Goal: Navigation & Orientation: Find specific page/section

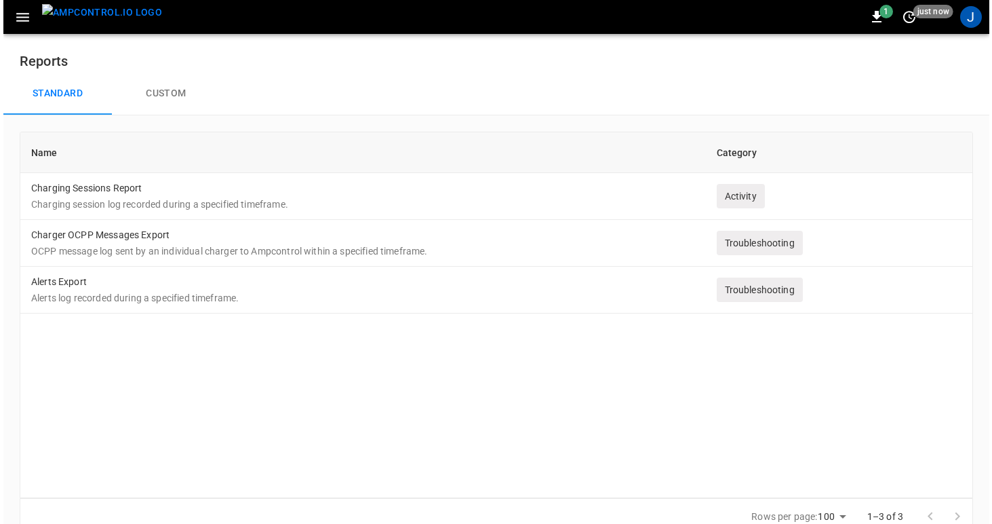
scroll to position [20, 0]
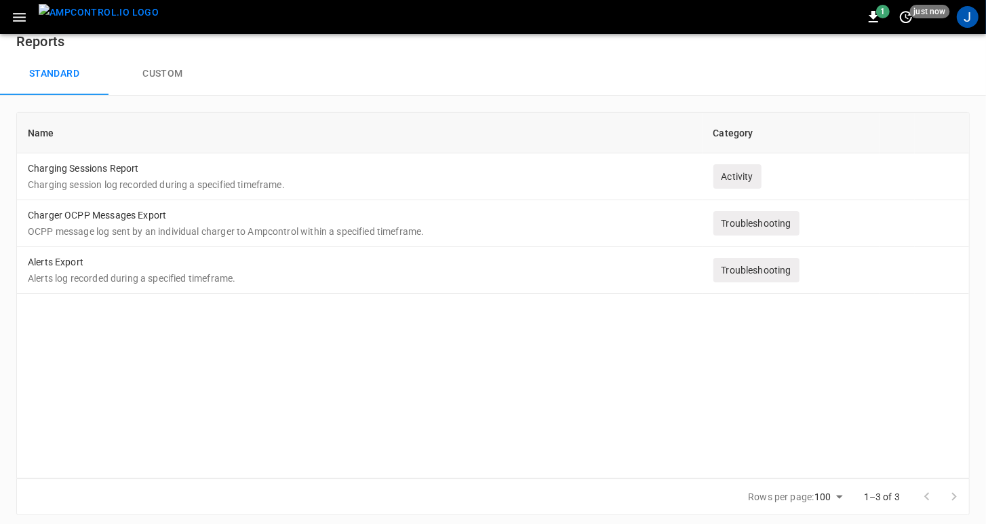
click at [23, 17] on icon "button" at bounding box center [19, 17] width 13 height 9
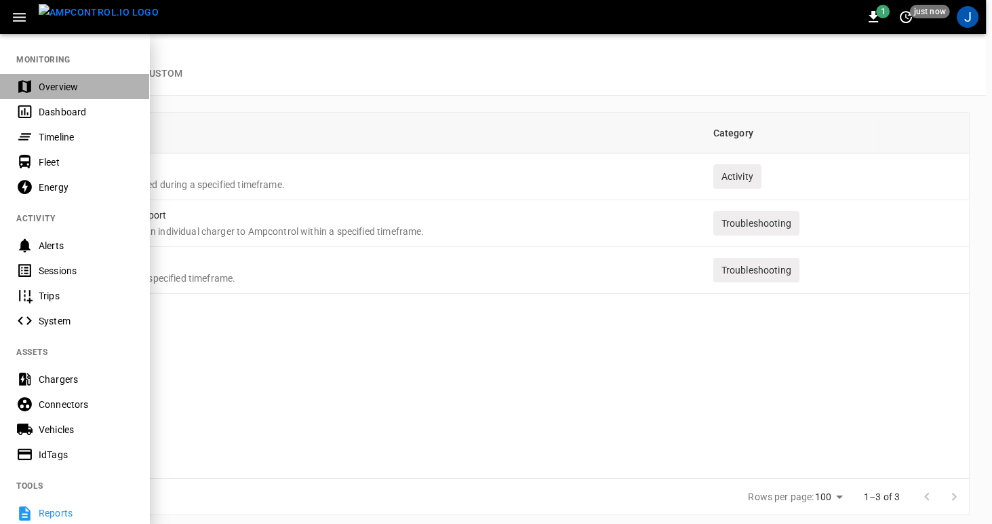
click at [47, 85] on div "Overview" at bounding box center [86, 87] width 94 height 14
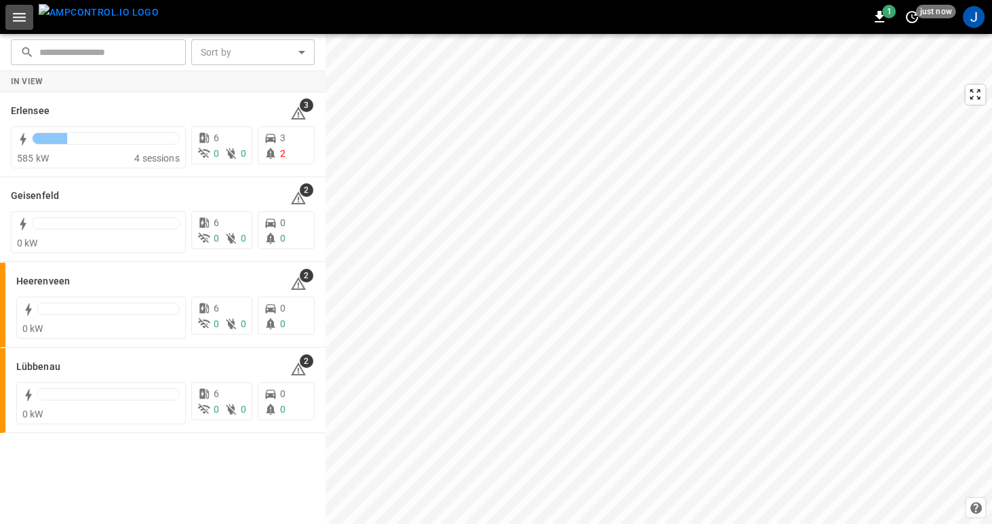
click at [27, 19] on icon "button" at bounding box center [19, 17] width 17 height 17
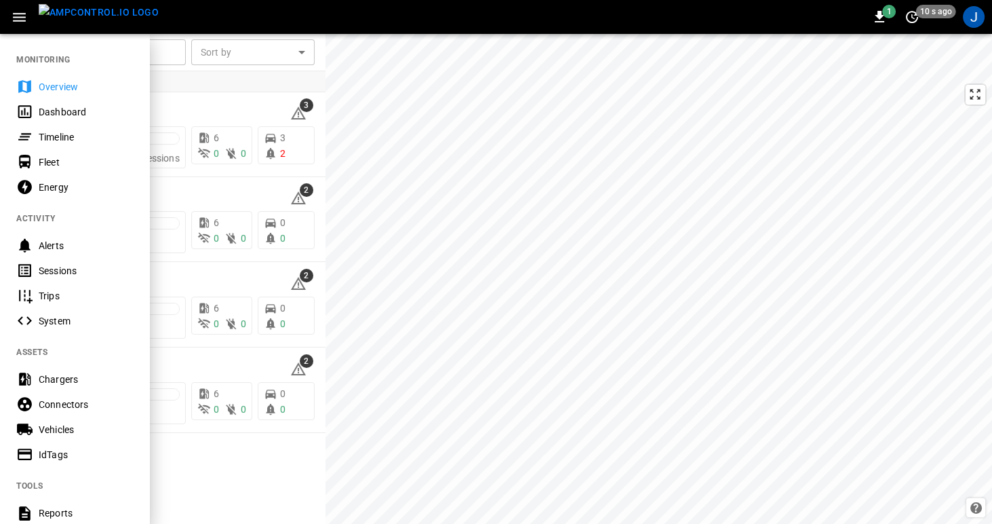
click at [46, 108] on div "Dashboard" at bounding box center [86, 112] width 94 height 14
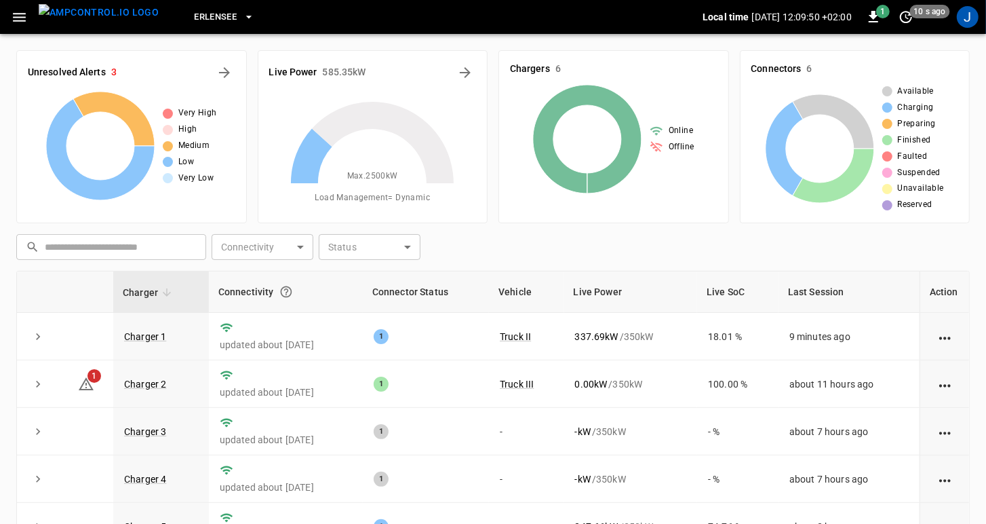
click at [242, 16] on icon "button" at bounding box center [249, 17] width 14 height 14
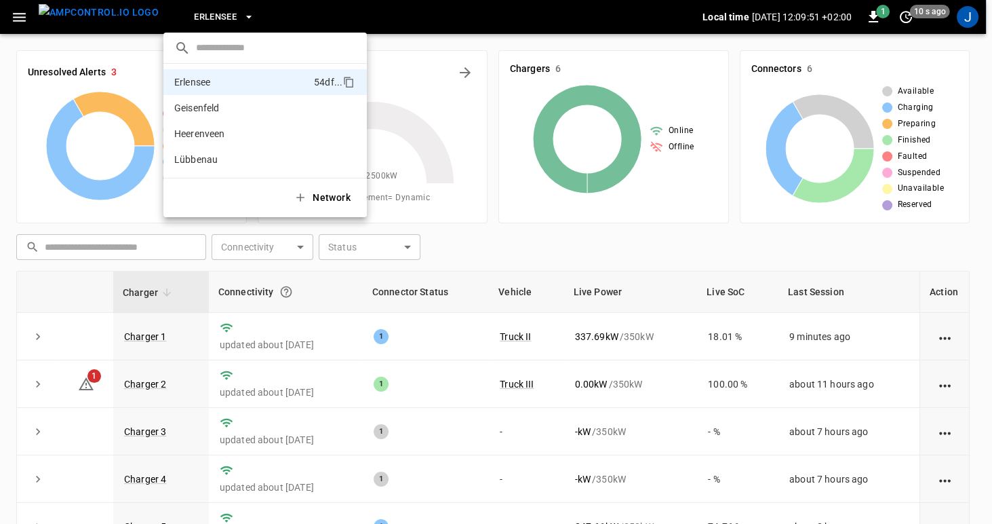
click at [222, 16] on div at bounding box center [496, 262] width 992 height 524
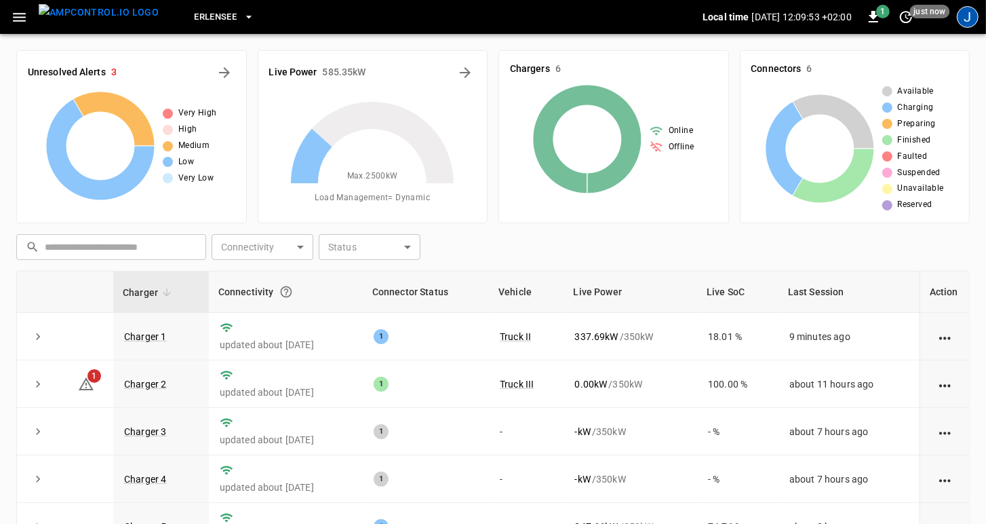
click at [967, 16] on div "J" at bounding box center [968, 17] width 22 height 22
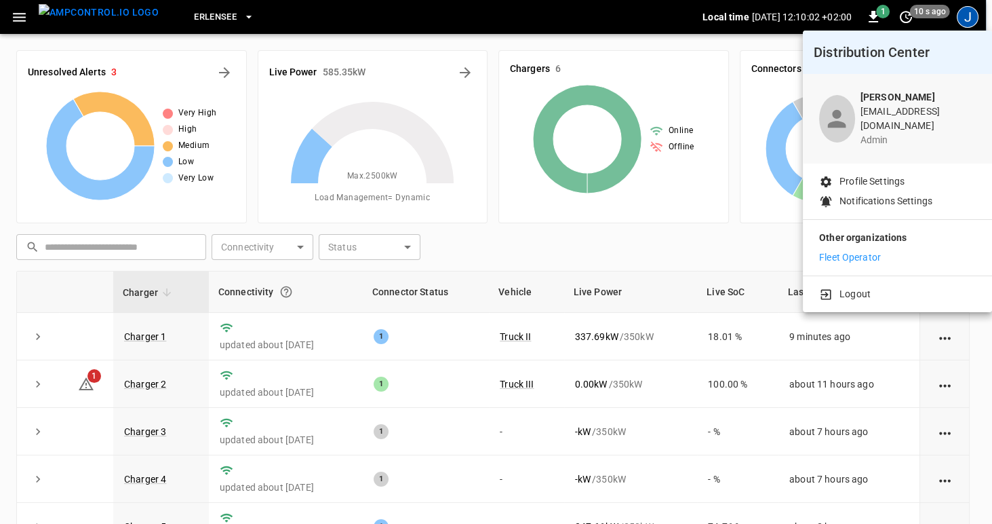
click at [214, 18] on div at bounding box center [496, 262] width 992 height 524
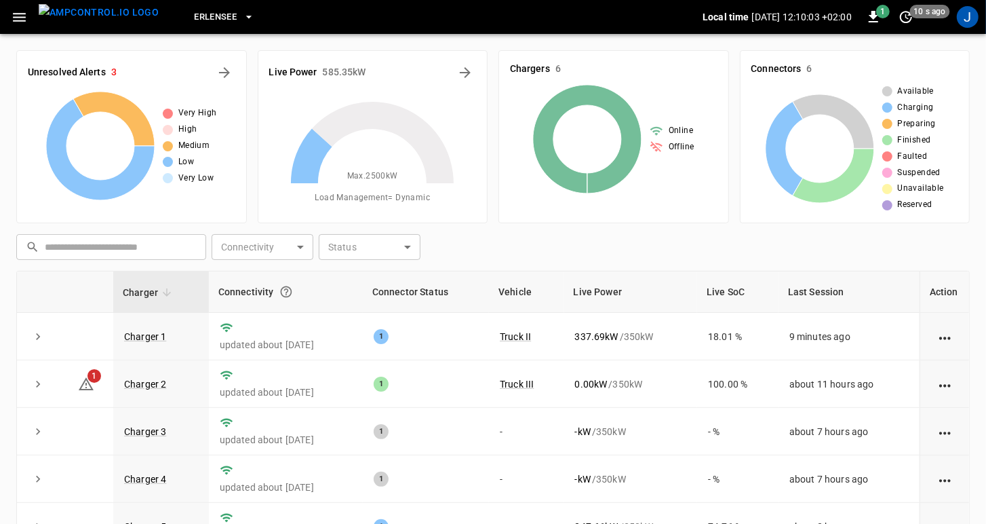
click at [242, 17] on icon "button" at bounding box center [249, 17] width 14 height 14
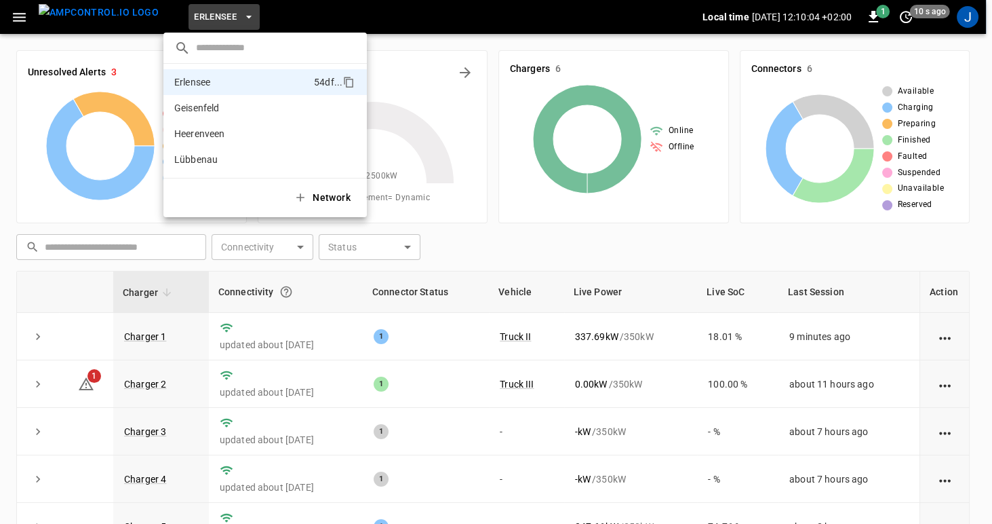
click at [224, 17] on div at bounding box center [496, 262] width 992 height 524
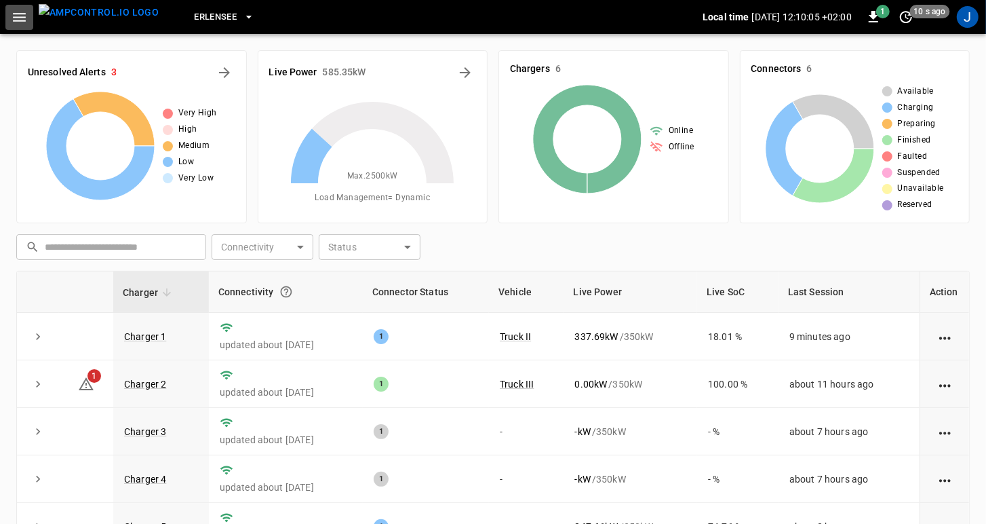
click at [24, 16] on icon "button" at bounding box center [19, 17] width 13 height 9
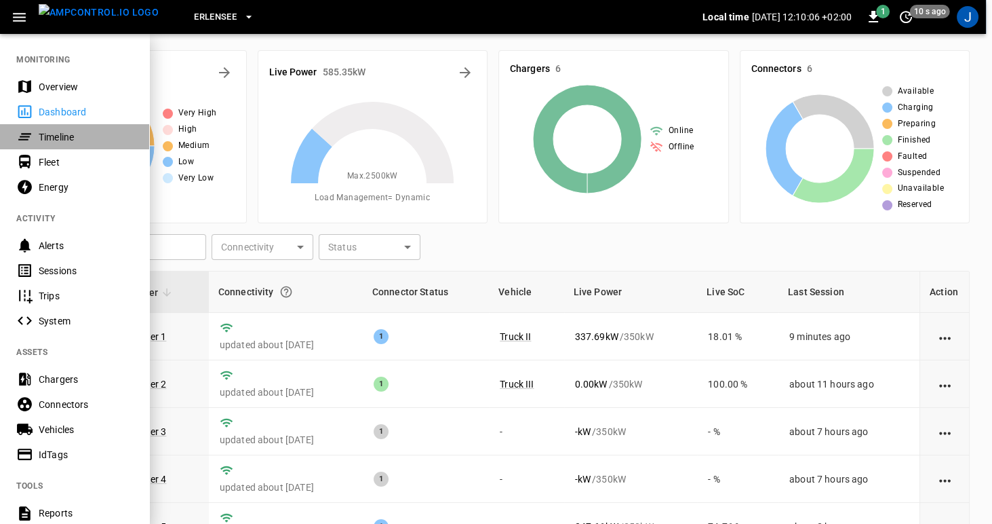
click at [63, 136] on div "Timeline" at bounding box center [86, 137] width 94 height 14
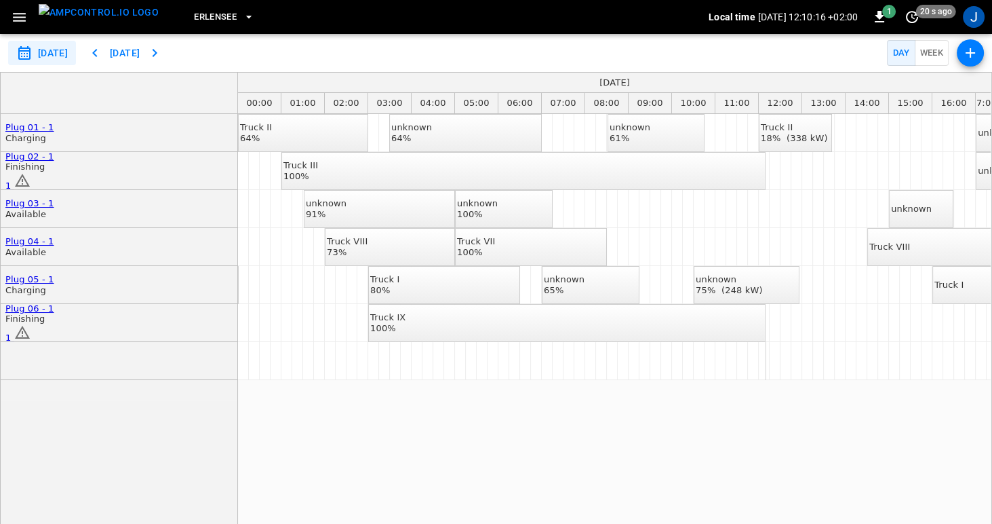
click at [23, 14] on icon "button" at bounding box center [19, 17] width 13 height 9
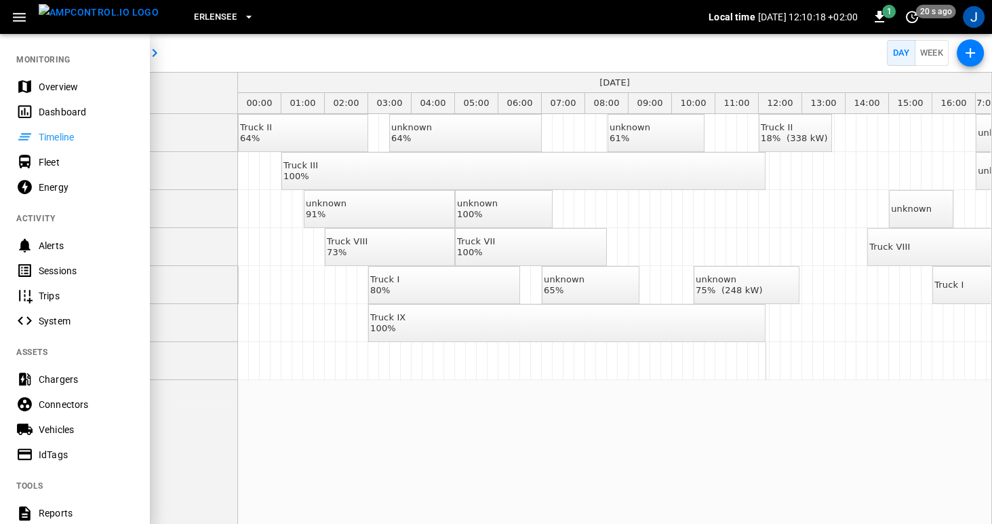
click at [53, 161] on div "Fleet" at bounding box center [86, 162] width 94 height 14
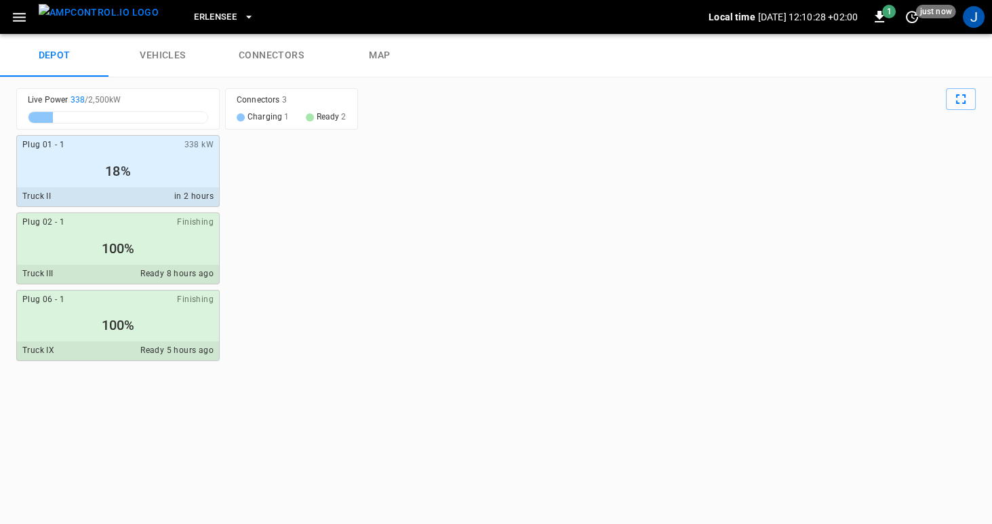
click at [176, 49] on link "vehicles" at bounding box center [163, 55] width 109 height 43
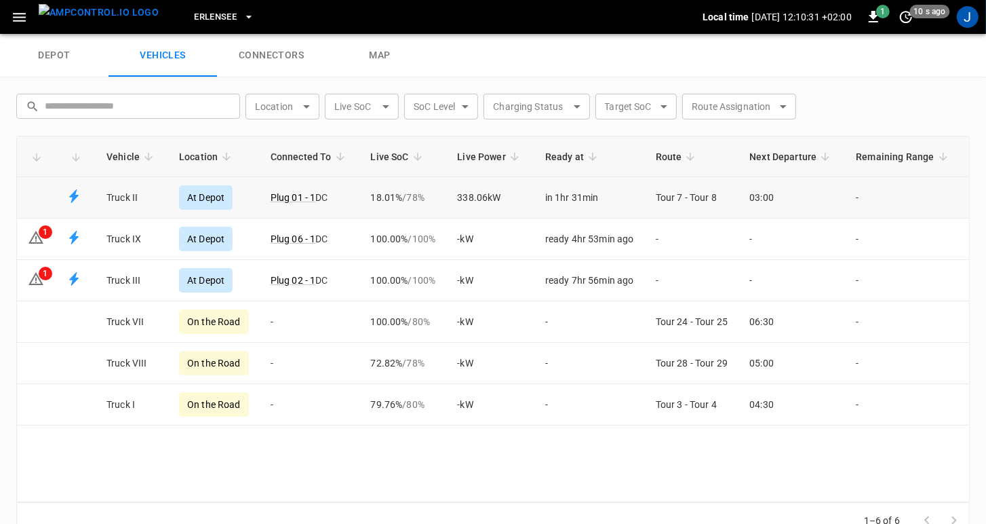
click at [48, 194] on td "Fleet vehicles table" at bounding box center [36, 197] width 39 height 41
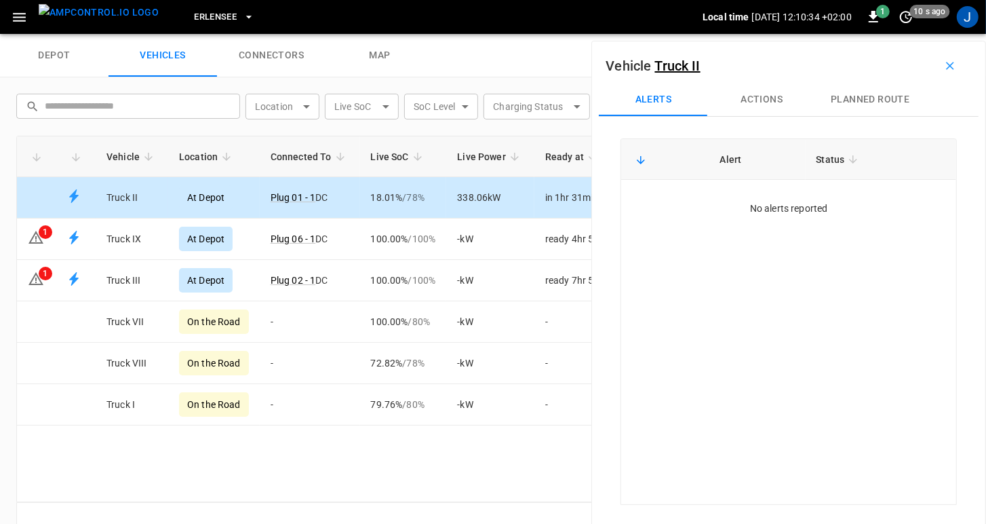
click at [197, 195] on div "At Depot" at bounding box center [206, 197] width 54 height 24
click at [763, 99] on button "Actions" at bounding box center [761, 99] width 109 height 33
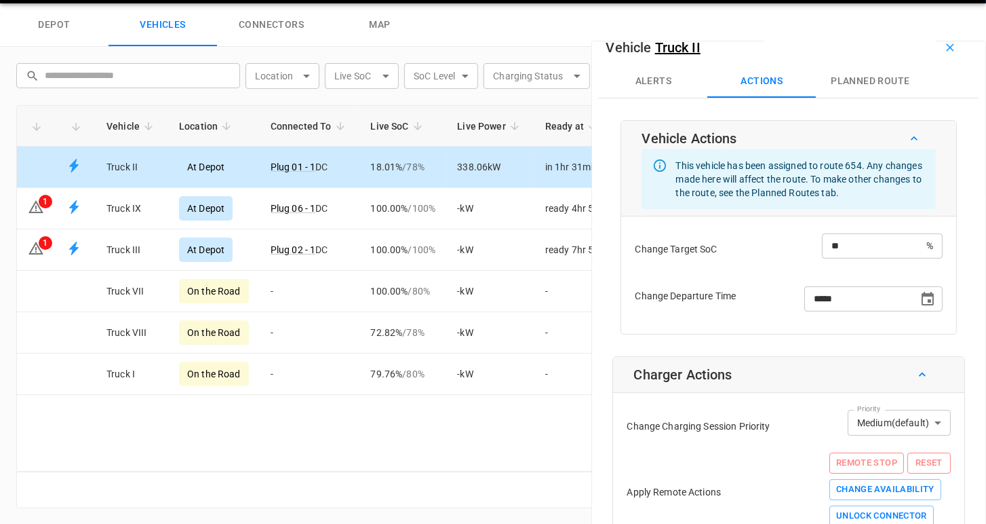
scroll to position [18, 0]
click at [47, 208] on td "1" at bounding box center [36, 208] width 39 height 41
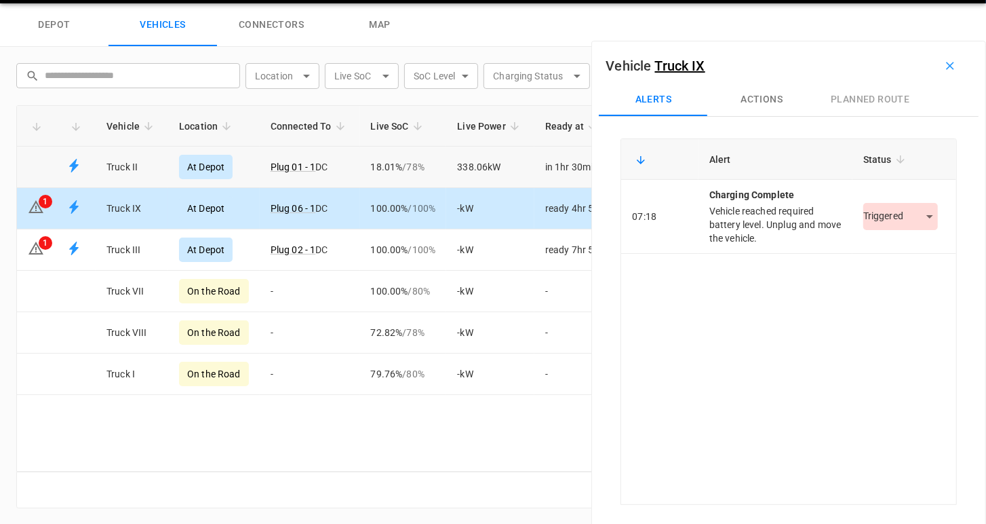
click at [279, 27] on link "connectors" at bounding box center [271, 24] width 109 height 43
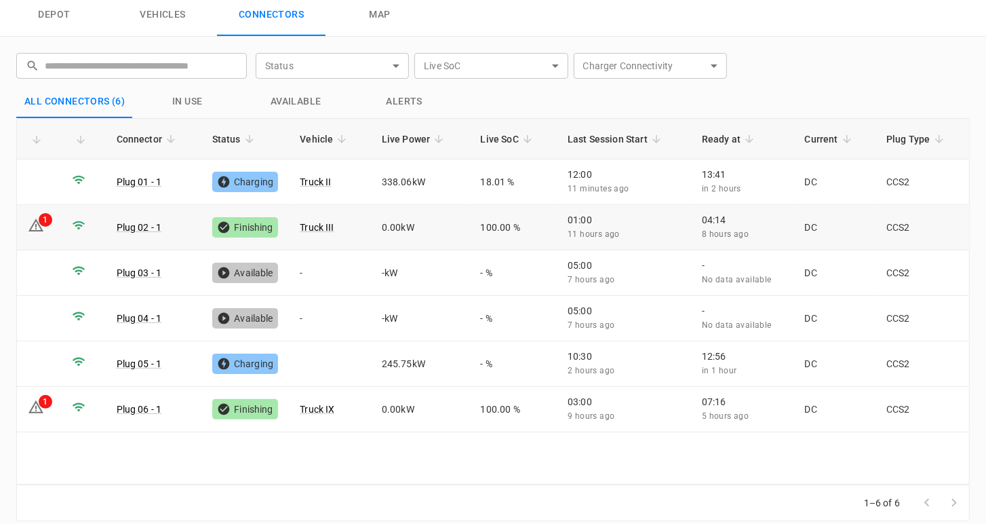
scroll to position [54, 0]
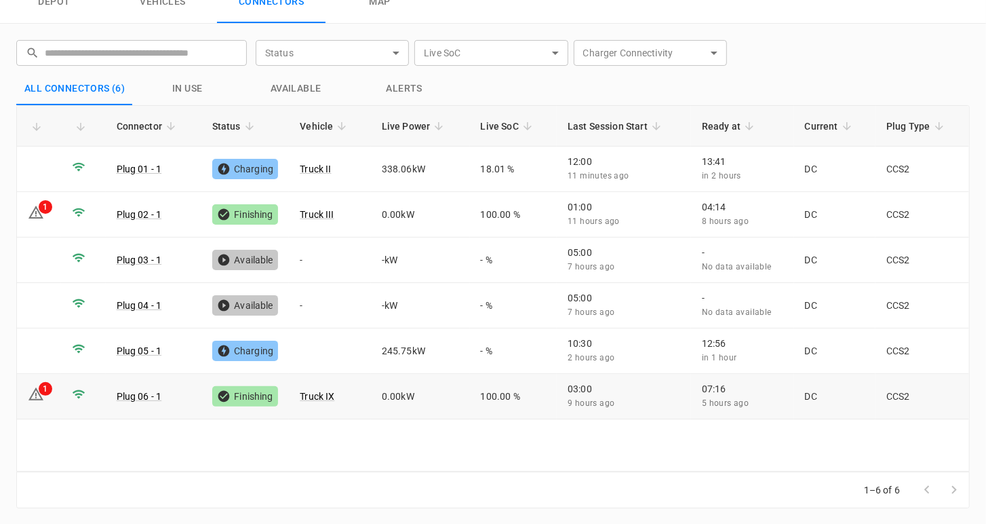
click at [34, 389] on icon at bounding box center [36, 394] width 16 height 16
